Goal: Task Accomplishment & Management: Manage account settings

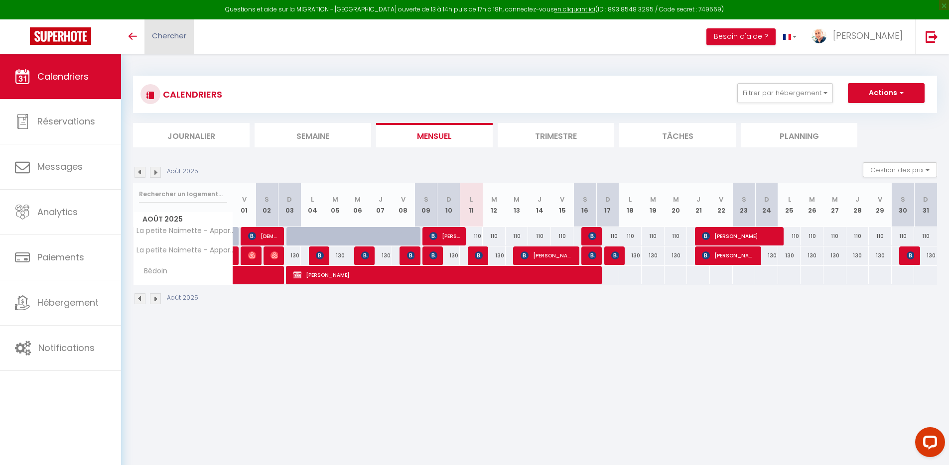
click at [176, 37] on span "Chercher" at bounding box center [169, 35] width 34 height 10
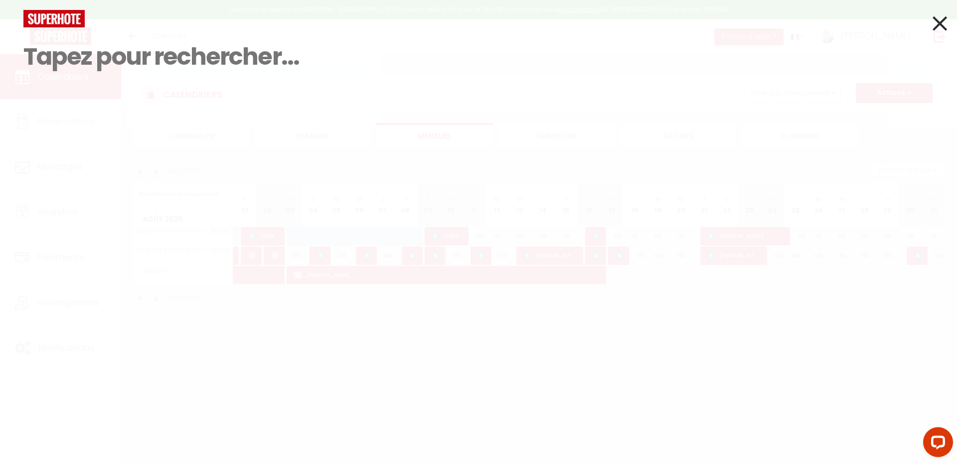
paste input "[PERSON_NAME]"
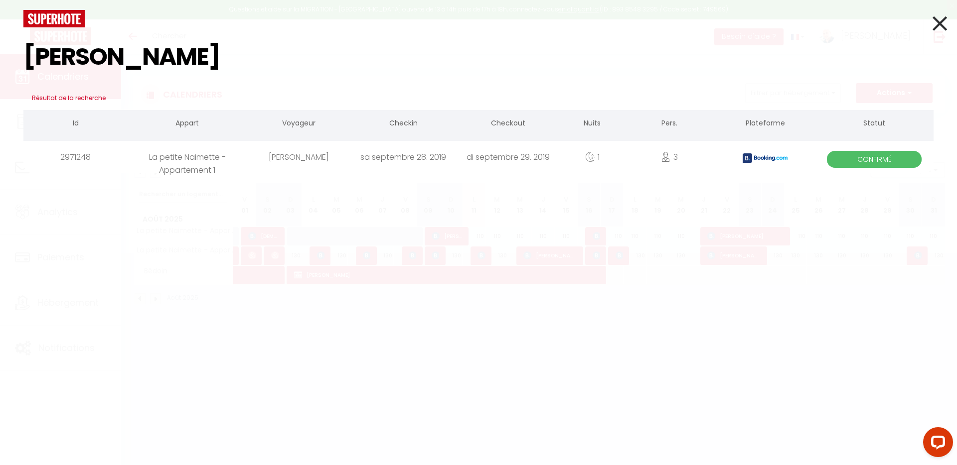
type input "[PERSON_NAME]"
click at [933, 22] on icon at bounding box center [939, 23] width 14 height 25
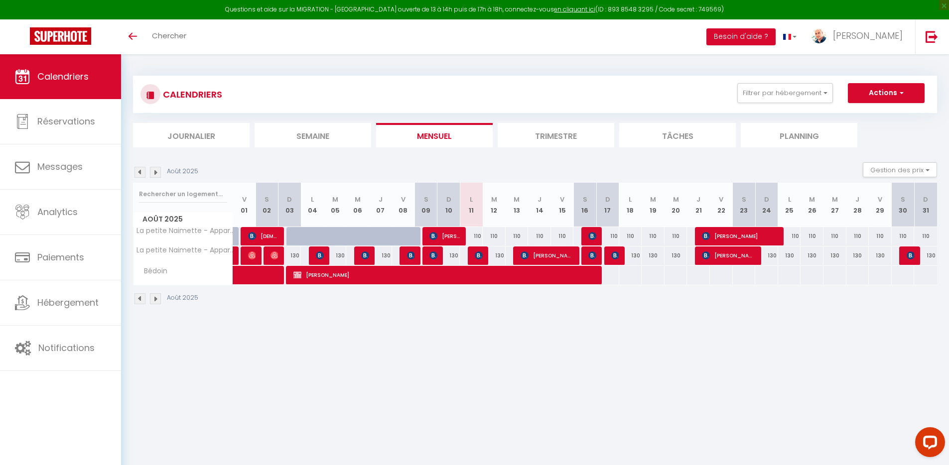
click at [194, 139] on li "Journalier" at bounding box center [191, 135] width 117 height 24
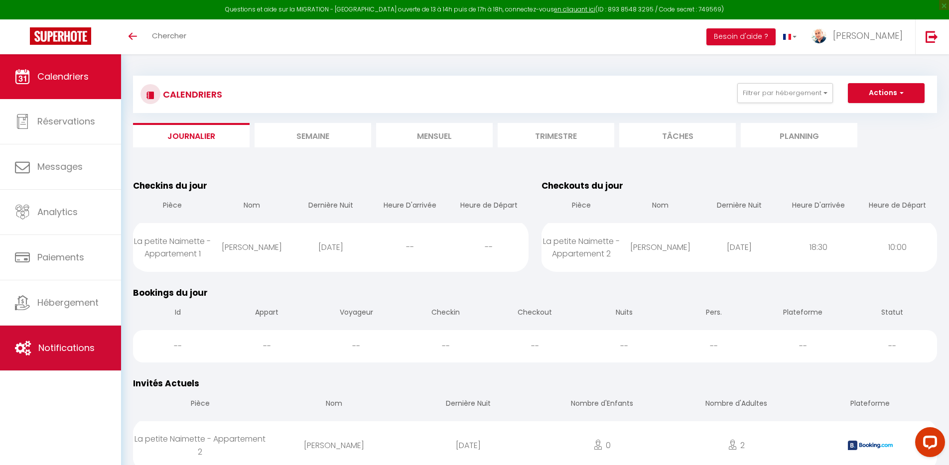
click at [87, 346] on span "Notifications" at bounding box center [66, 348] width 56 height 12
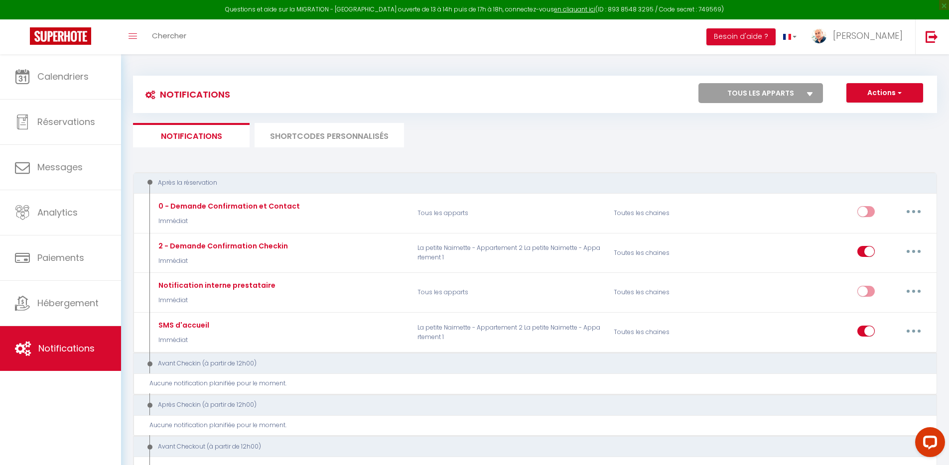
click at [315, 132] on li "SHORTCODES PERSONNALISÉS" at bounding box center [330, 135] width 150 height 24
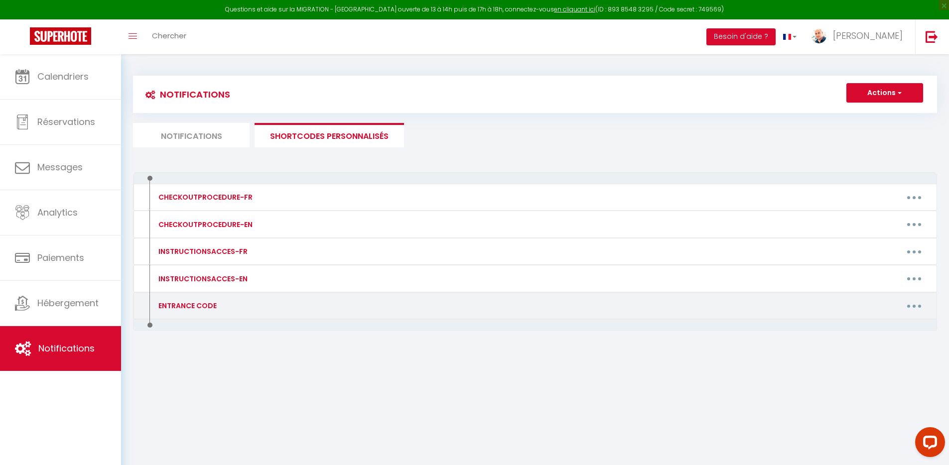
click at [920, 305] on button "button" at bounding box center [915, 306] width 28 height 16
click at [879, 333] on link "Editer" at bounding box center [889, 328] width 74 height 17
type input "ENTRANCE CODE"
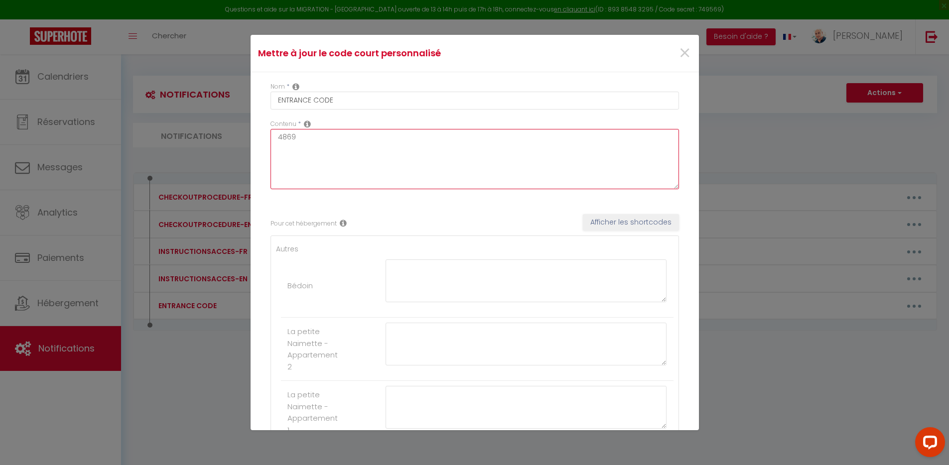
drag, startPoint x: 295, startPoint y: 142, endPoint x: 259, endPoint y: 136, distance: 36.3
click at [259, 136] on div "Nom * ENTRANCE CODE Contenu * 4869 Pour cet hébergement Afficher les shortcodes…" at bounding box center [475, 281] width 449 height 418
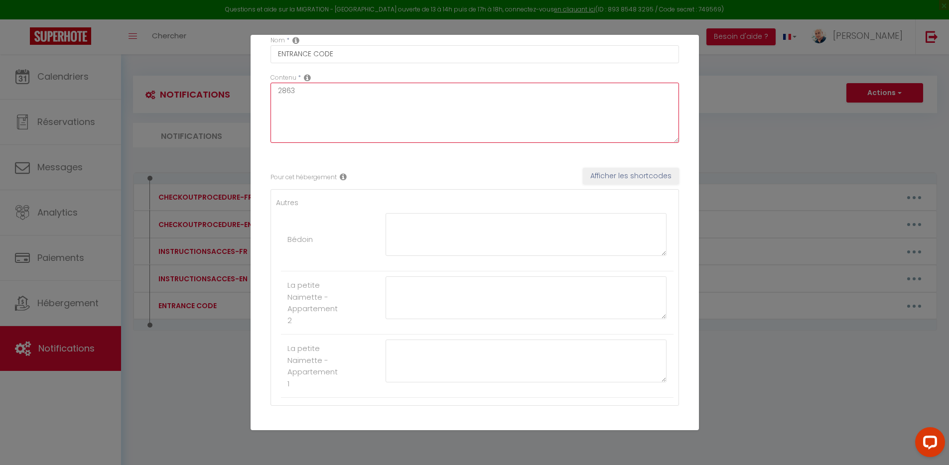
scroll to position [97, 0]
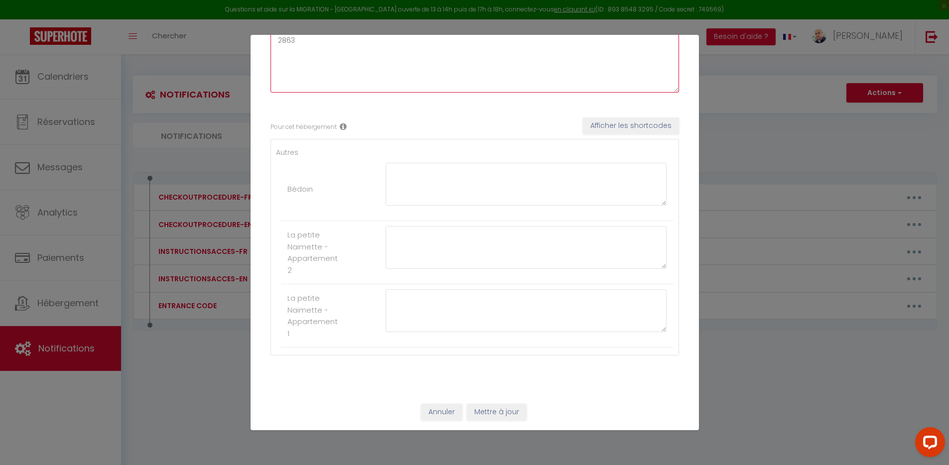
type textarea "2863"
click at [492, 412] on button "Mettre à jour" at bounding box center [497, 412] width 60 height 17
